Goal: Transaction & Acquisition: Purchase product/service

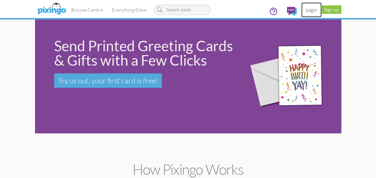
click at [312, 13] on link "Login" at bounding box center [311, 9] width 20 height 15
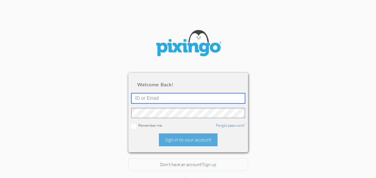
type input "[PERSON_NAME][EMAIL_ADDRESS][DOMAIN_NAME]"
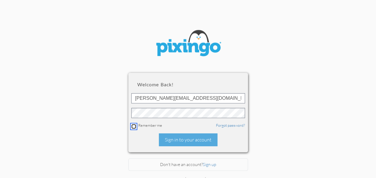
click at [133, 126] on input "checkbox" at bounding box center [133, 126] width 5 height 5
checkbox input "true"
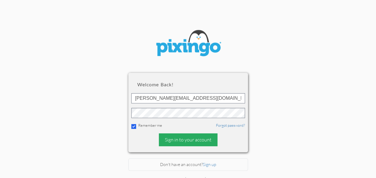
click at [189, 144] on div "Sign in to your account" at bounding box center [188, 139] width 59 height 13
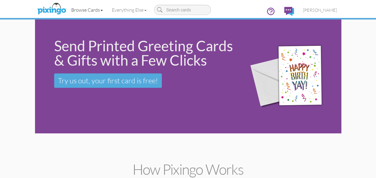
click at [91, 10] on link "Browse Cards" at bounding box center [87, 9] width 41 height 15
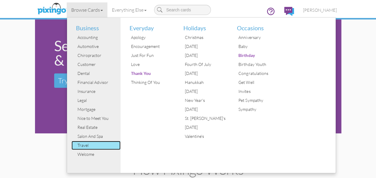
click at [85, 145] on div "Travel" at bounding box center [98, 145] width 45 height 9
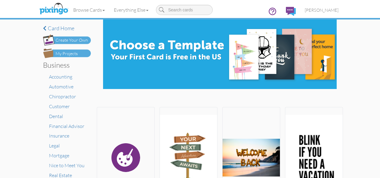
click at [66, 52] on div "My Projects" at bounding box center [67, 54] width 22 height 6
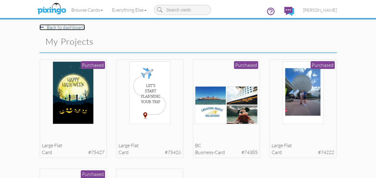
click at [52, 28] on link "Back to dashboard" at bounding box center [61, 27] width 45 height 6
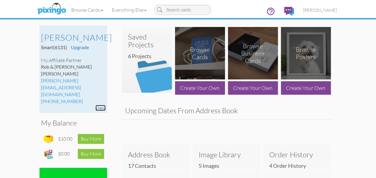
click at [102, 105] on link "View" at bounding box center [100, 108] width 10 height 6
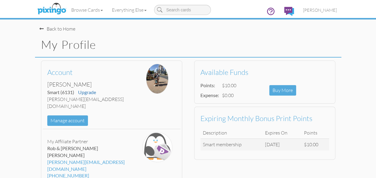
click at [44, 29] on div "Back to Home" at bounding box center [57, 28] width 36 height 7
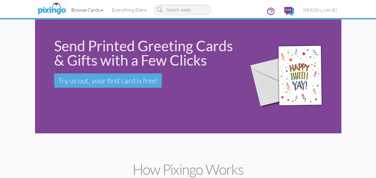
click at [83, 10] on link "Browse Cards" at bounding box center [87, 9] width 41 height 15
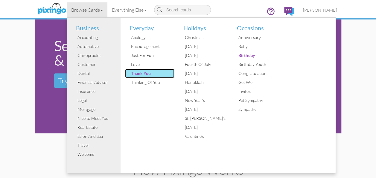
click at [148, 73] on div "Thank You" at bounding box center [151, 73] width 45 height 9
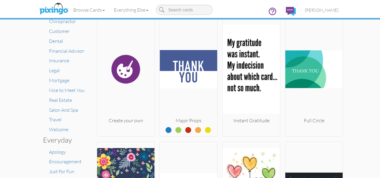
scroll to position [100, 0]
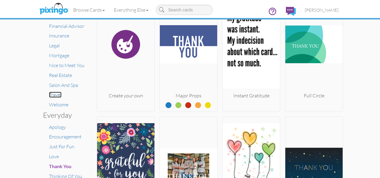
click at [54, 95] on span "Travel" at bounding box center [55, 94] width 13 height 6
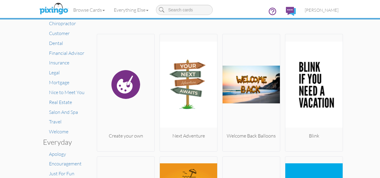
scroll to position [89, 0]
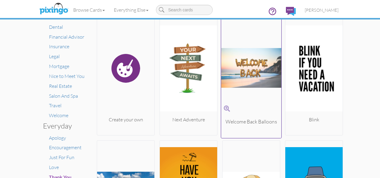
click at [246, 65] on img at bounding box center [251, 68] width 60 height 100
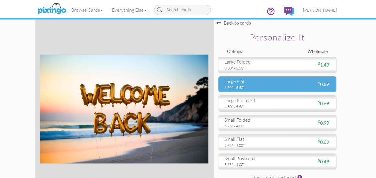
click at [245, 82] on div "large flat" at bounding box center [248, 81] width 48 height 7
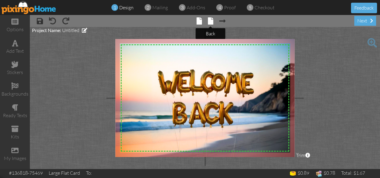
click at [210, 22] on span at bounding box center [210, 20] width 5 height 7
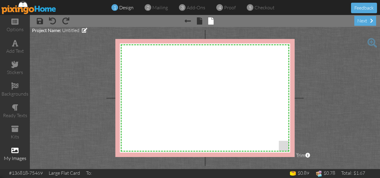
click at [14, 152] on span at bounding box center [14, 150] width 7 height 7
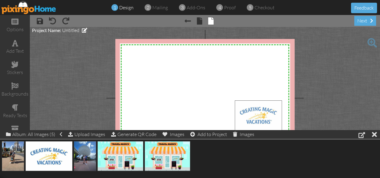
drag, startPoint x: 47, startPoint y: 156, endPoint x: 257, endPoint y: 115, distance: 213.8
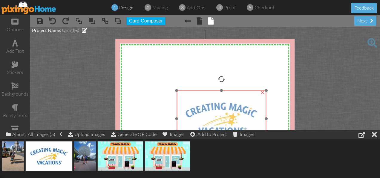
drag, startPoint x: 255, startPoint y: 115, endPoint x: 196, endPoint y: 106, distance: 59.4
click at [196, 106] on img at bounding box center [222, 118] width 90 height 56
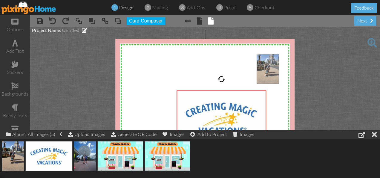
drag, startPoint x: 12, startPoint y: 154, endPoint x: 267, endPoint y: 68, distance: 269.4
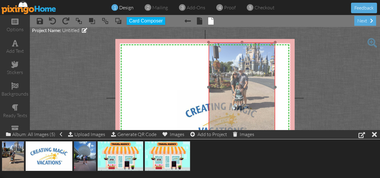
drag, startPoint x: 289, startPoint y: 85, endPoint x: 257, endPoint y: 57, distance: 42.0
click at [240, 73] on img at bounding box center [242, 87] width 67 height 90
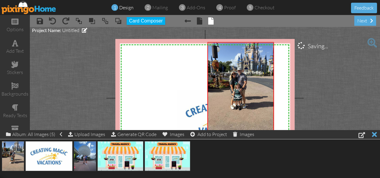
click at [376, 135] on div at bounding box center [374, 134] width 5 height 9
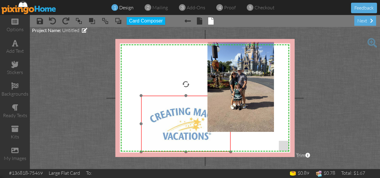
drag, startPoint x: 203, startPoint y: 128, endPoint x: 168, endPoint y: 133, distance: 35.9
click at [168, 133] on img at bounding box center [186, 123] width 90 height 56
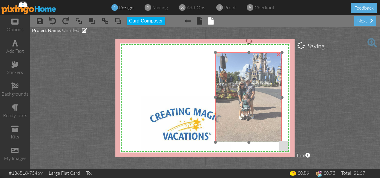
drag, startPoint x: 233, startPoint y: 97, endPoint x: 241, endPoint y: 108, distance: 13.2
click at [241, 108] on img at bounding box center [249, 97] width 67 height 90
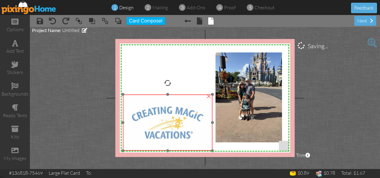
drag, startPoint x: 190, startPoint y: 123, endPoint x: 172, endPoint y: 121, distance: 18.3
click at [172, 121] on img at bounding box center [168, 122] width 90 height 56
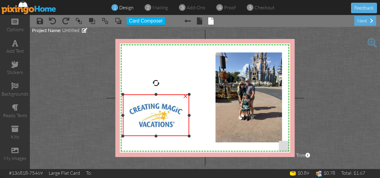
drag, startPoint x: 212, startPoint y: 150, endPoint x: 186, endPoint y: 134, distance: 30.8
click at [188, 134] on div at bounding box center [189, 135] width 3 height 3
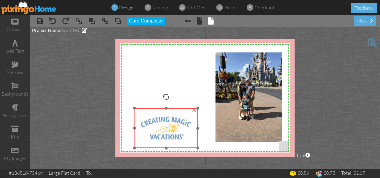
drag, startPoint x: 154, startPoint y: 118, endPoint x: 166, endPoint y: 132, distance: 18.0
click at [166, 132] on img at bounding box center [166, 128] width 63 height 40
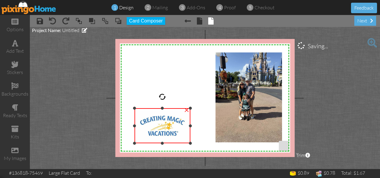
drag, startPoint x: 198, startPoint y: 147, endPoint x: 192, endPoint y: 141, distance: 8.7
click at [192, 141] on div "X X X X X X X X X X X X X X X X X X X X X X X X X X X X X X X X X X X X X X X X…" at bounding box center [204, 98] width 179 height 118
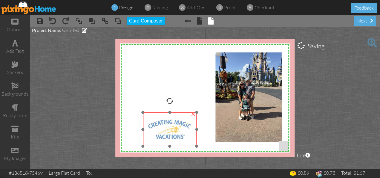
drag, startPoint x: 163, startPoint y: 126, endPoint x: 171, endPoint y: 130, distance: 9.4
click at [171, 130] on img at bounding box center [170, 129] width 54 height 34
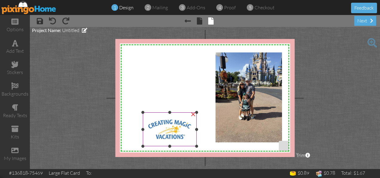
click at [164, 124] on img at bounding box center [170, 129] width 54 height 34
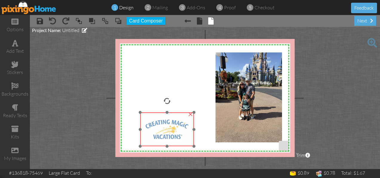
click at [161, 124] on img at bounding box center [167, 129] width 54 height 34
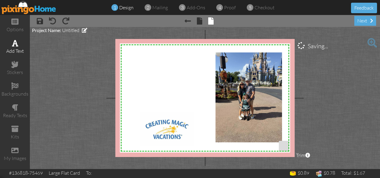
click at [18, 50] on div "add text" at bounding box center [15, 51] width 30 height 7
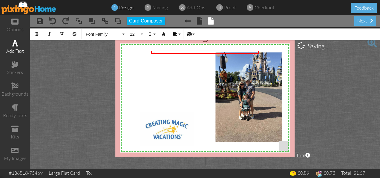
click at [18, 50] on div "add text" at bounding box center [15, 51] width 30 height 7
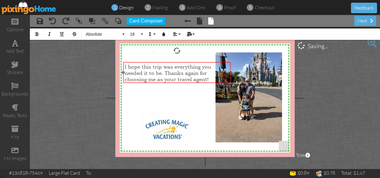
drag, startPoint x: 259, startPoint y: 59, endPoint x: 231, endPoint y: 70, distance: 30.3
click at [231, 70] on div at bounding box center [177, 72] width 111 height 24
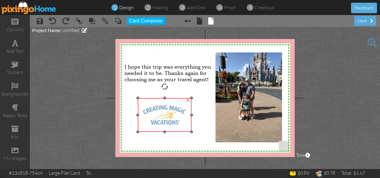
drag, startPoint x: 169, startPoint y: 129, endPoint x: 166, endPoint y: 115, distance: 14.6
click at [166, 115] on img at bounding box center [165, 115] width 54 height 34
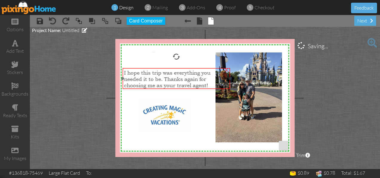
drag, startPoint x: 164, startPoint y: 71, endPoint x: 164, endPoint y: 77, distance: 6.0
click at [164, 77] on span "I hope this trip was everything you needed it to be. Thanks again for choosing …" at bounding box center [167, 78] width 87 height 19
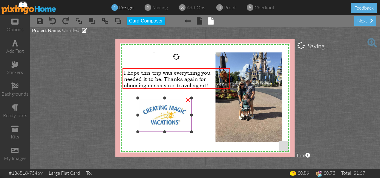
click at [192, 102] on div "×" at bounding box center [188, 99] width 10 height 10
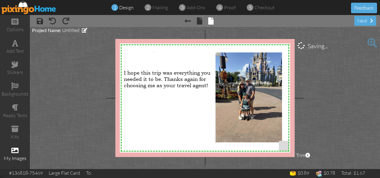
click at [16, 155] on div "my images" at bounding box center [15, 158] width 30 height 7
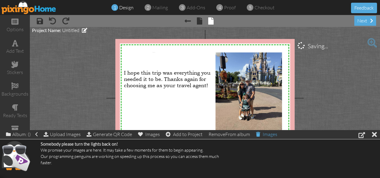
click at [268, 135] on div "Images" at bounding box center [266, 134] width 21 height 8
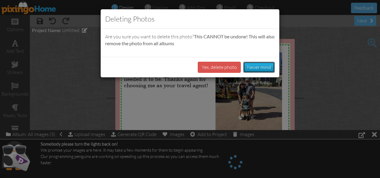
click at [260, 66] on button "Never mind" at bounding box center [259, 67] width 32 height 11
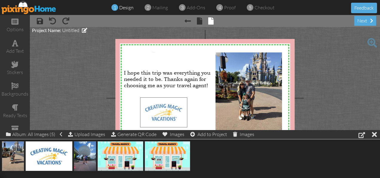
drag, startPoint x: 52, startPoint y: 155, endPoint x: 167, endPoint y: 111, distance: 122.7
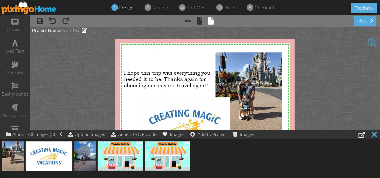
click at [374, 133] on div at bounding box center [374, 134] width 5 height 9
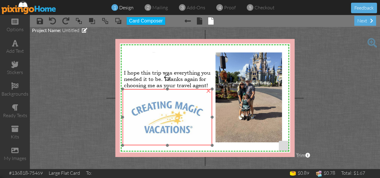
drag, startPoint x: 189, startPoint y: 125, endPoint x: 172, endPoint y: 117, distance: 19.5
click at [172, 117] on img at bounding box center [168, 117] width 90 height 56
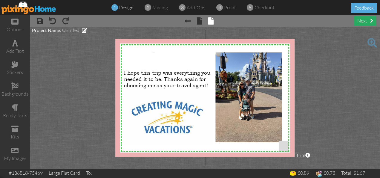
click at [366, 20] on div "next" at bounding box center [366, 21] width 22 height 10
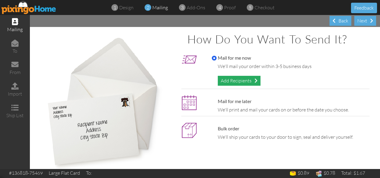
click at [248, 79] on div "Add Recipients" at bounding box center [239, 81] width 43 height 10
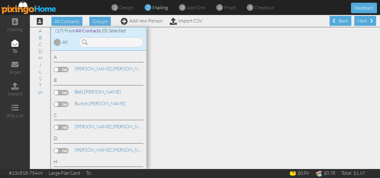
scroll to position [194, 0]
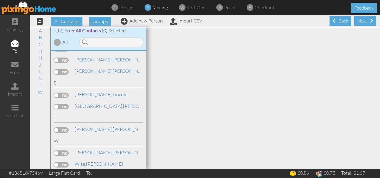
click at [58, 151] on label at bounding box center [61, 152] width 15 height 5
click at [0, 0] on input "checkbox" at bounding box center [0, 0] width 0 height 0
click at [370, 20] on span at bounding box center [371, 20] width 3 height 5
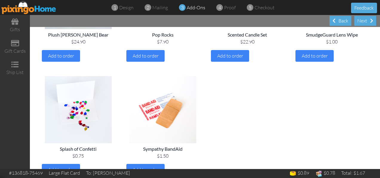
scroll to position [827, 0]
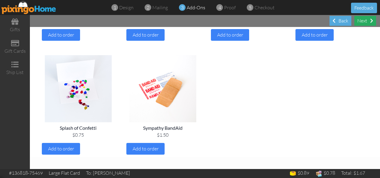
click at [368, 22] on div "Next" at bounding box center [366, 21] width 22 height 10
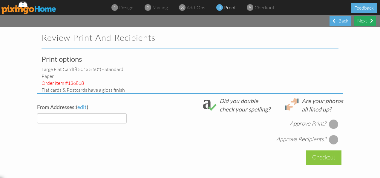
select select "object:3621"
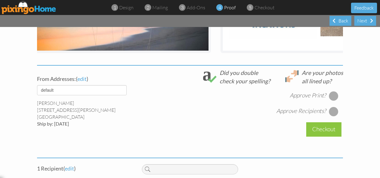
scroll to position [193, 0]
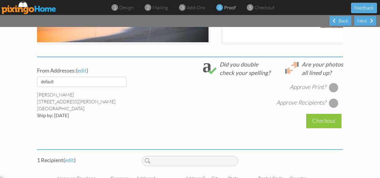
click at [331, 91] on div at bounding box center [334, 88] width 10 height 10
click at [330, 108] on div at bounding box center [334, 103] width 10 height 10
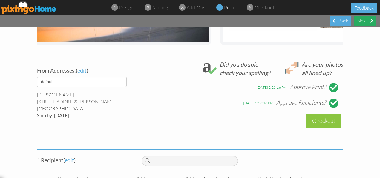
click at [369, 20] on div "Next" at bounding box center [366, 21] width 22 height 10
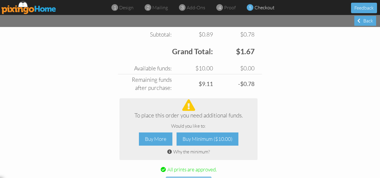
scroll to position [247, 0]
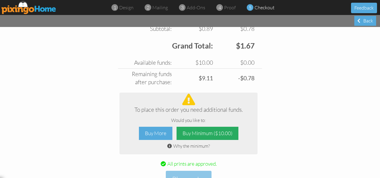
click at [211, 133] on div "Buy Minimum ($10.00)" at bounding box center [208, 132] width 62 height 13
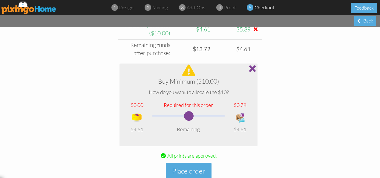
scroll to position [312, 0]
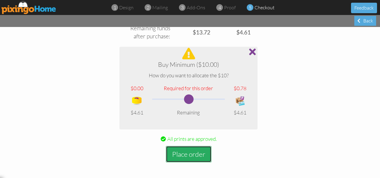
click at [199, 156] on button "Place order" at bounding box center [189, 154] width 46 height 16
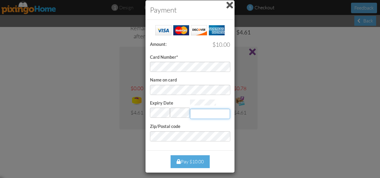
type input "9551"
click at [186, 160] on div "Pay $10.00" at bounding box center [190, 161] width 39 height 13
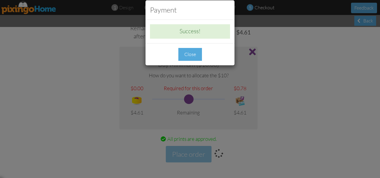
click at [189, 56] on div "Close" at bounding box center [191, 54] width 24 height 13
